Goal: Task Accomplishment & Management: Manage account settings

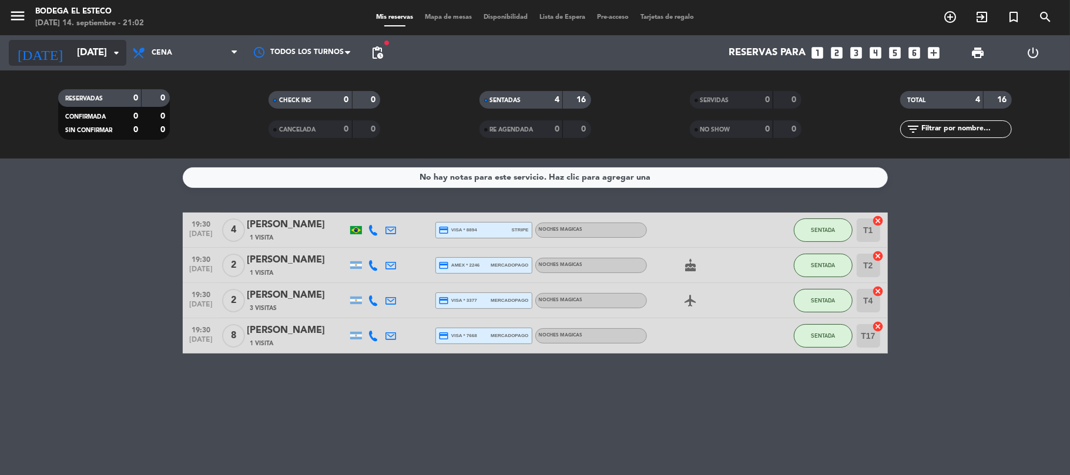
click at [87, 51] on input "[DATE]" at bounding box center [134, 53] width 127 height 23
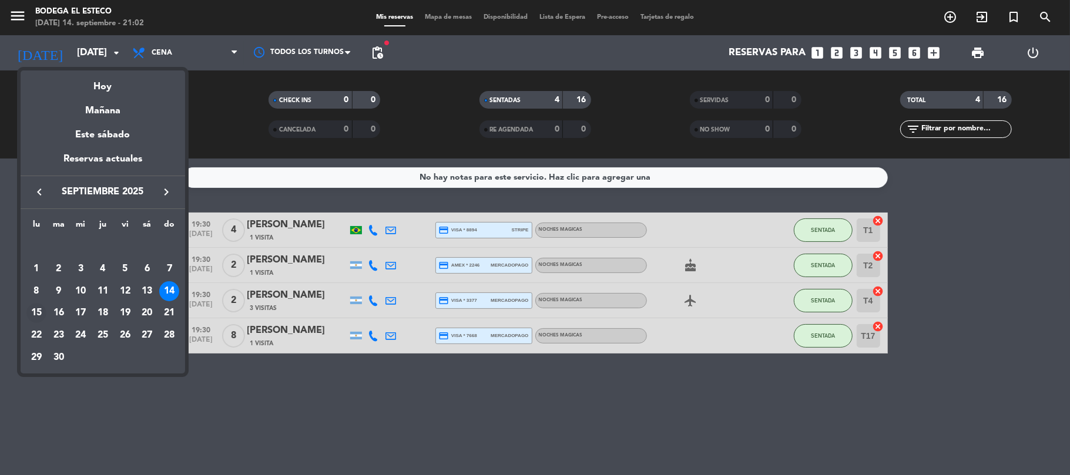
click at [35, 307] on div "15" at bounding box center [36, 313] width 20 height 20
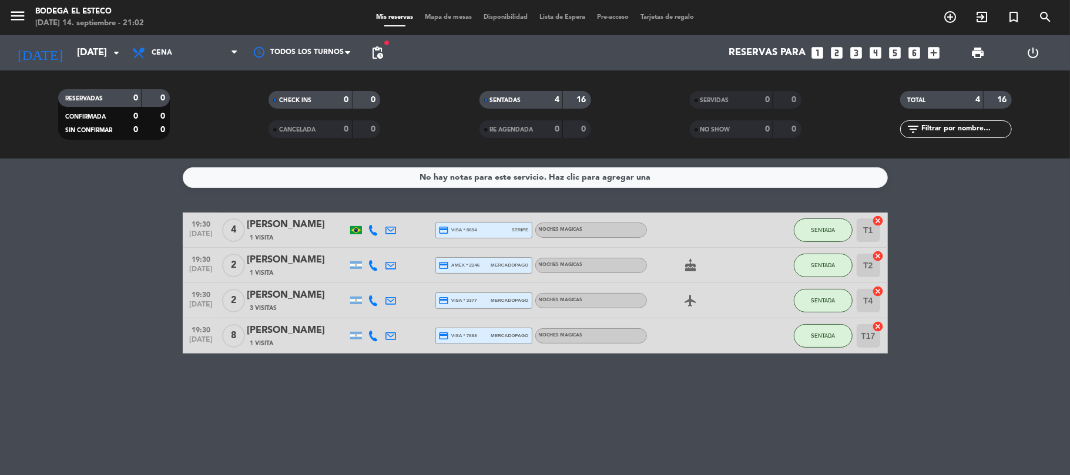
type input "[DATE]"
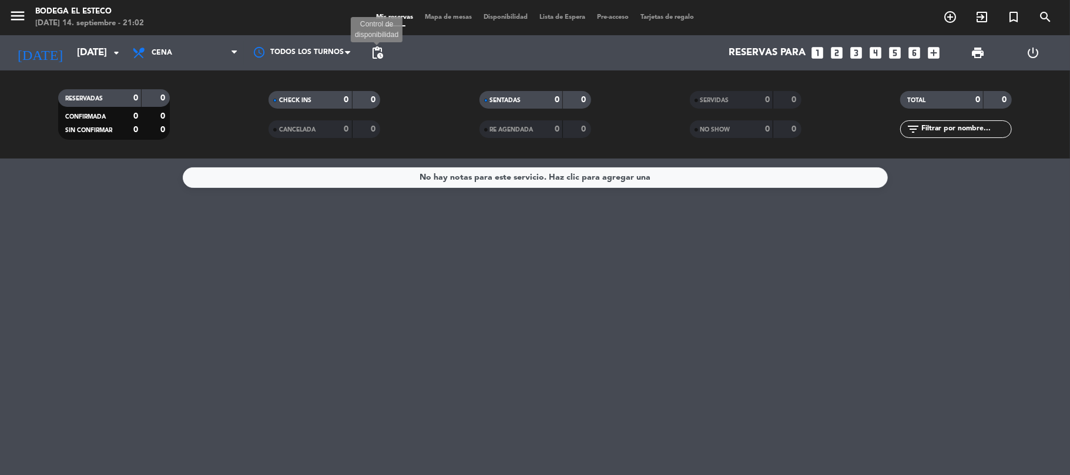
click at [380, 54] on span "pending_actions" at bounding box center [377, 53] width 14 height 14
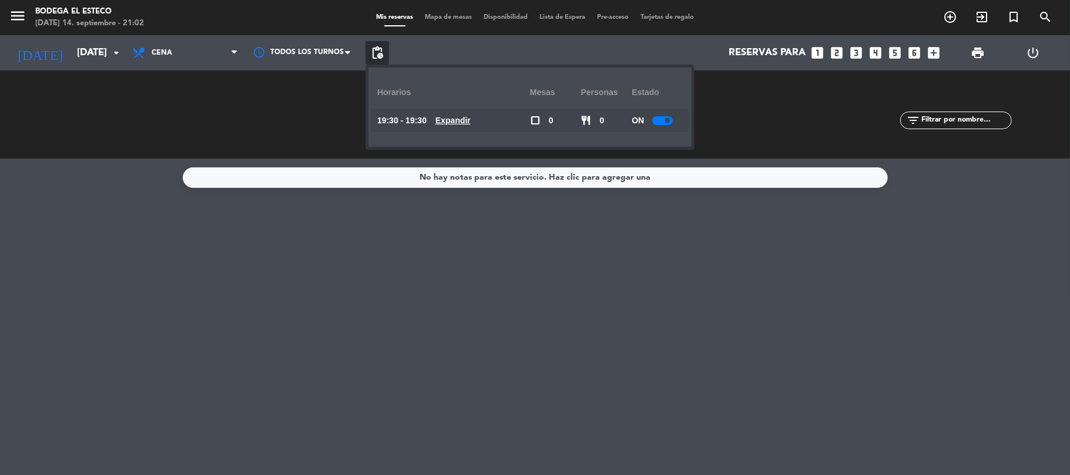
click at [664, 119] on div at bounding box center [662, 120] width 21 height 9
click at [665, 119] on span at bounding box center [667, 120] width 5 height 5
